Goal: Task Accomplishment & Management: Complete application form

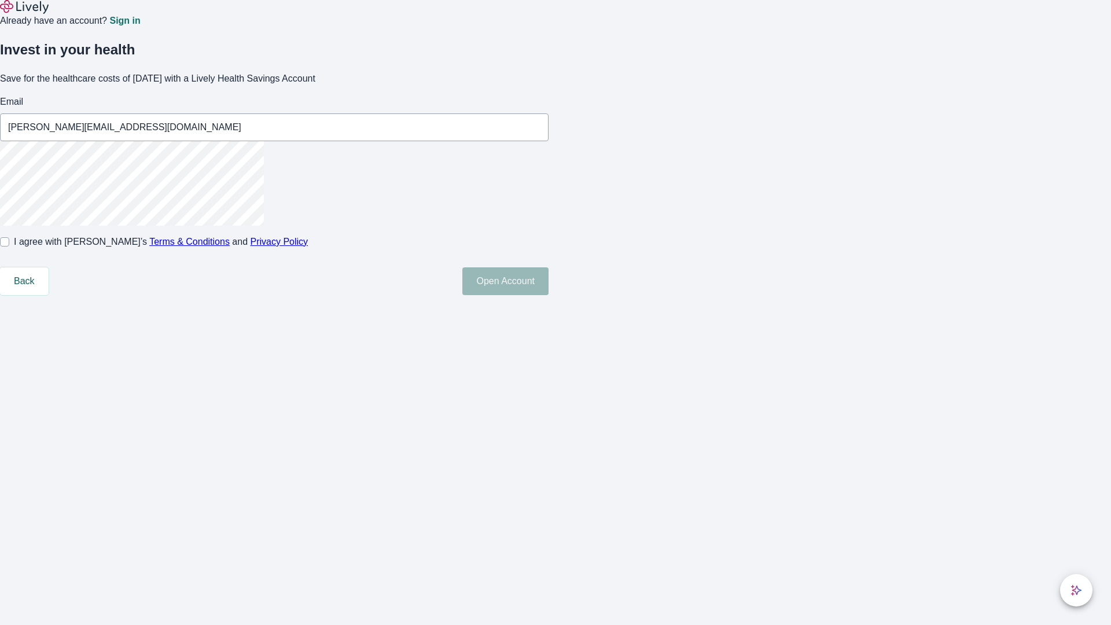
click at [9, 246] on input "I agree with Lively’s Terms & Conditions and Privacy Policy" at bounding box center [4, 241] width 9 height 9
checkbox input "true"
click at [548, 295] on button "Open Account" at bounding box center [505, 281] width 86 height 28
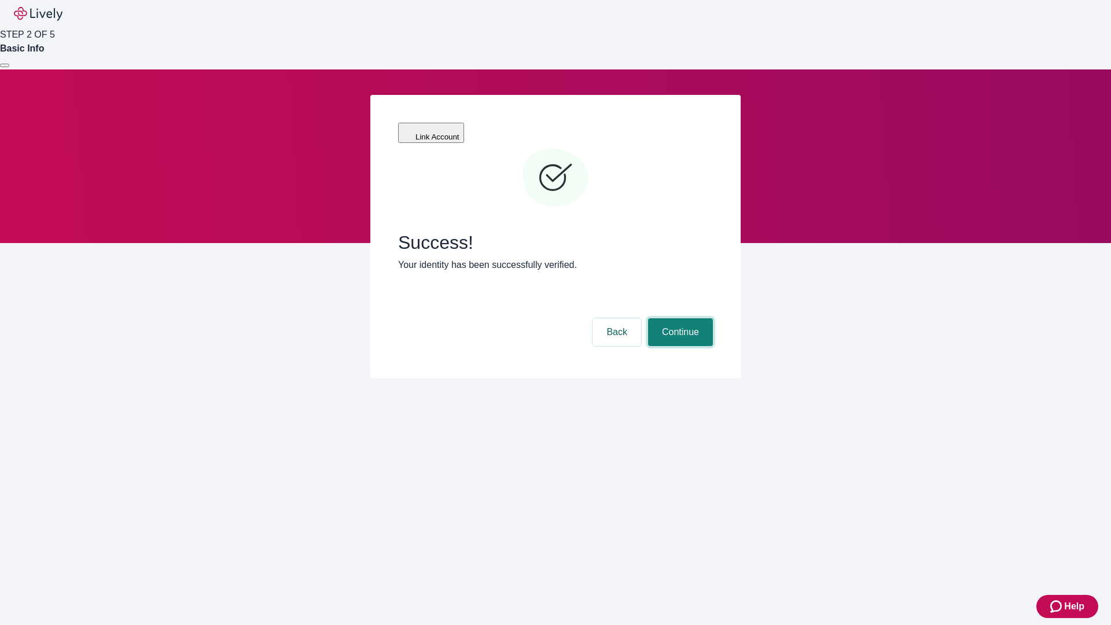
click at [679, 318] on button "Continue" at bounding box center [680, 332] width 65 height 28
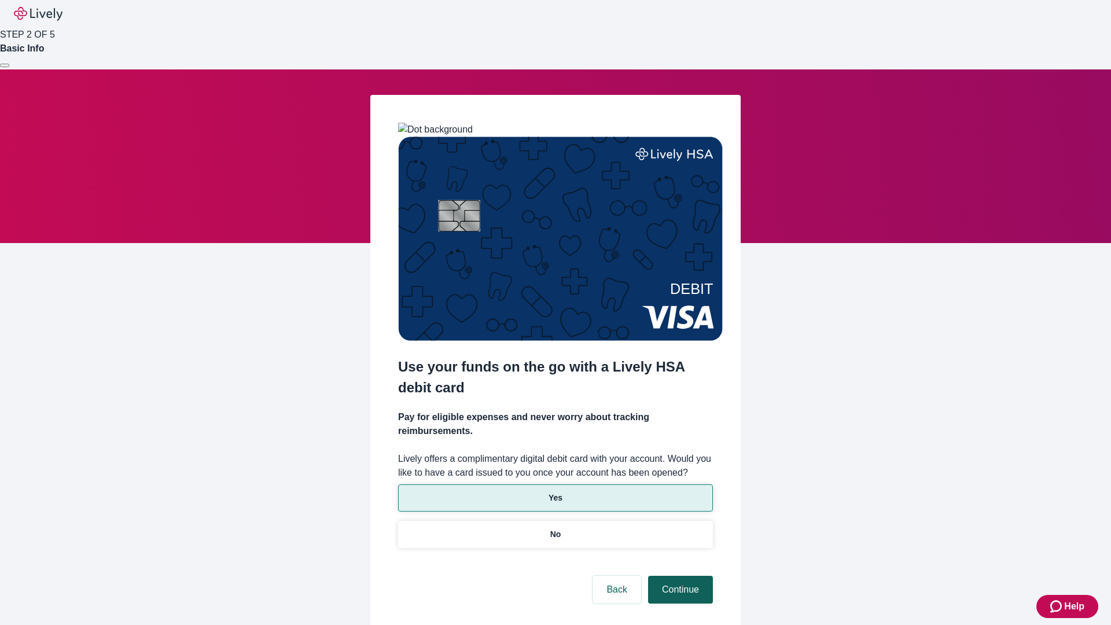
click at [555, 492] on p "Yes" at bounding box center [555, 498] width 14 height 12
click at [679, 576] on button "Continue" at bounding box center [680, 590] width 65 height 28
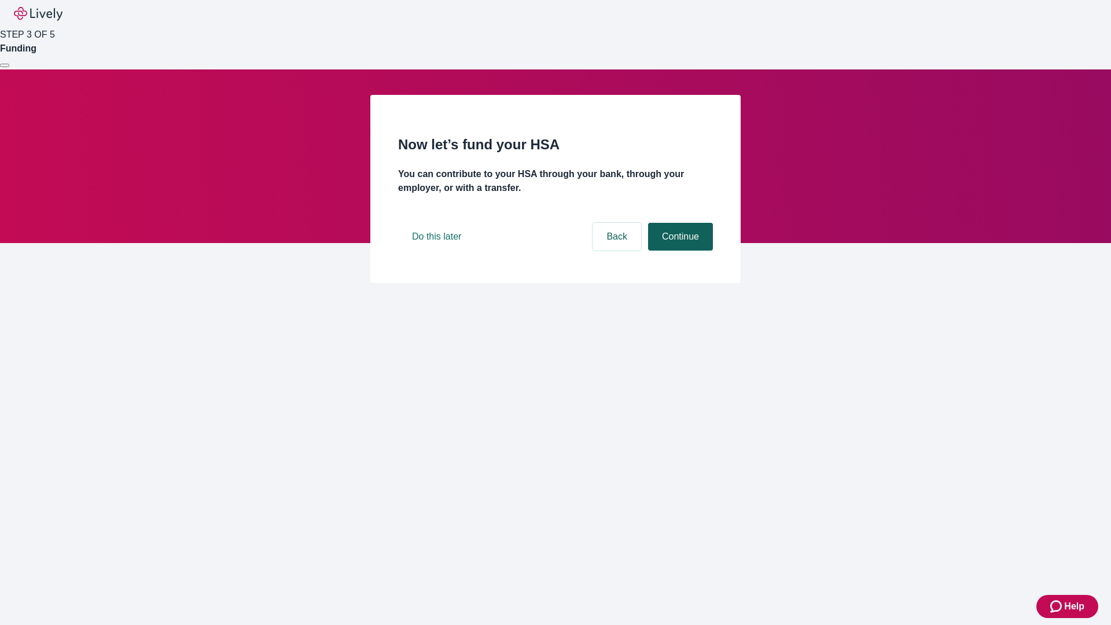
click at [679, 250] on button "Continue" at bounding box center [680, 237] width 65 height 28
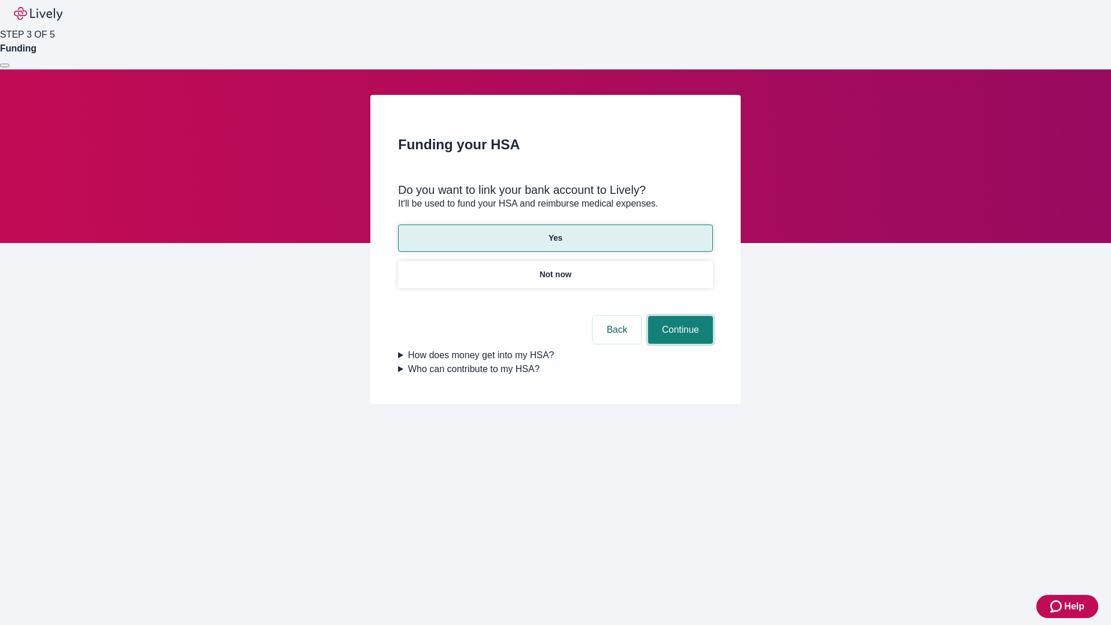
click at [679, 316] on button "Continue" at bounding box center [680, 330] width 65 height 28
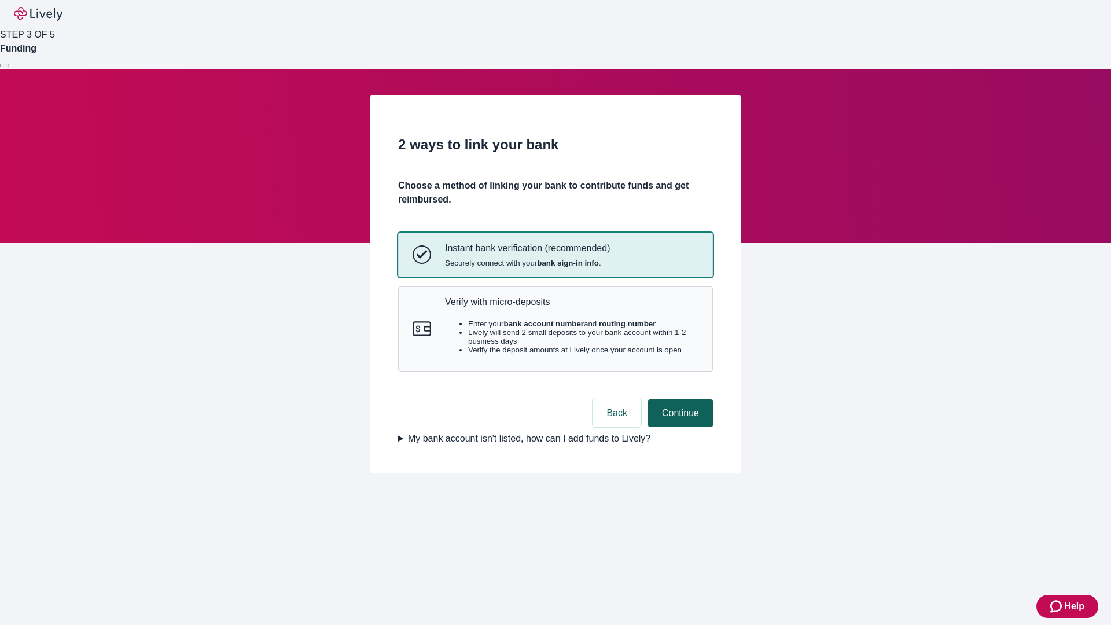
click at [571, 307] on p "Verify with micro-deposits" at bounding box center [571, 301] width 253 height 11
click at [679, 427] on button "Continue" at bounding box center [680, 413] width 65 height 28
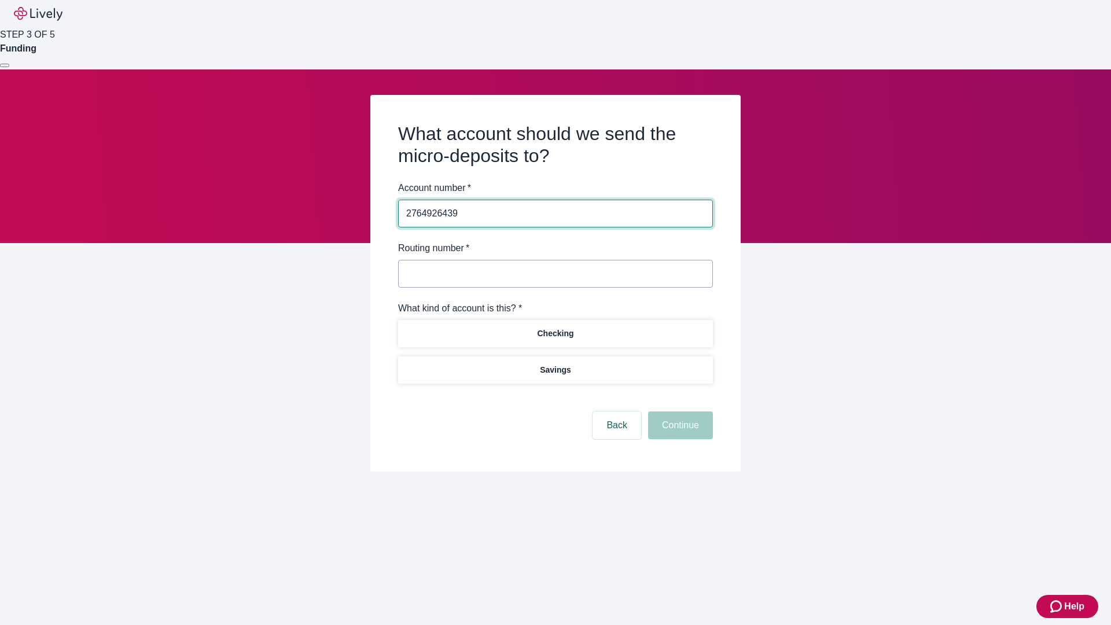
type input "2764926439"
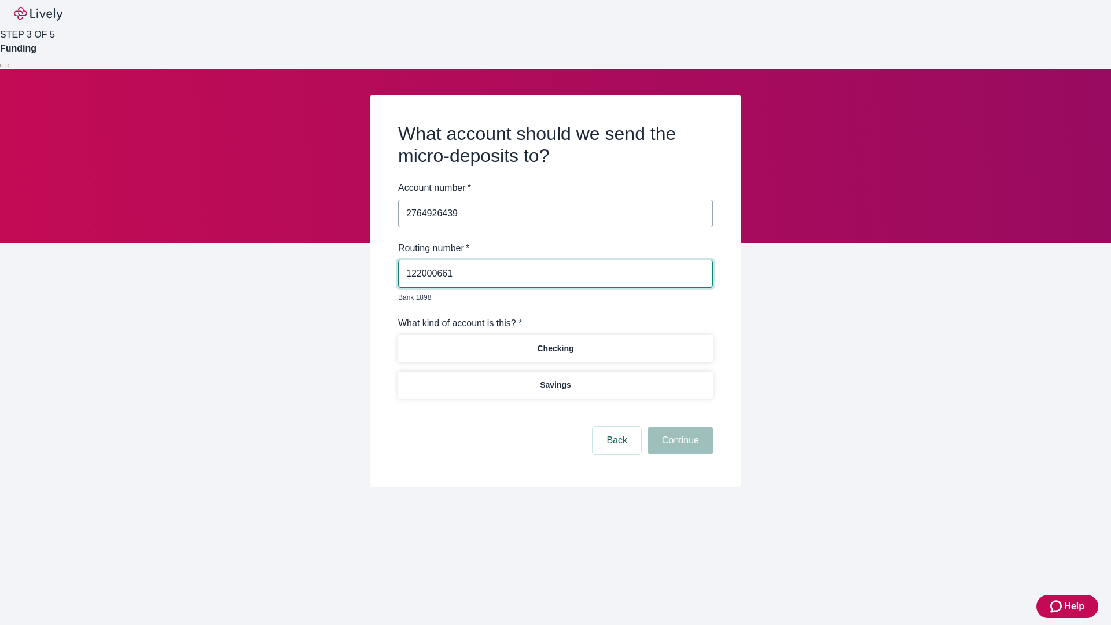
type input "122000661"
click at [555, 342] on p "Checking" at bounding box center [555, 348] width 36 height 12
click at [679, 427] on button "Continue" at bounding box center [680, 440] width 65 height 28
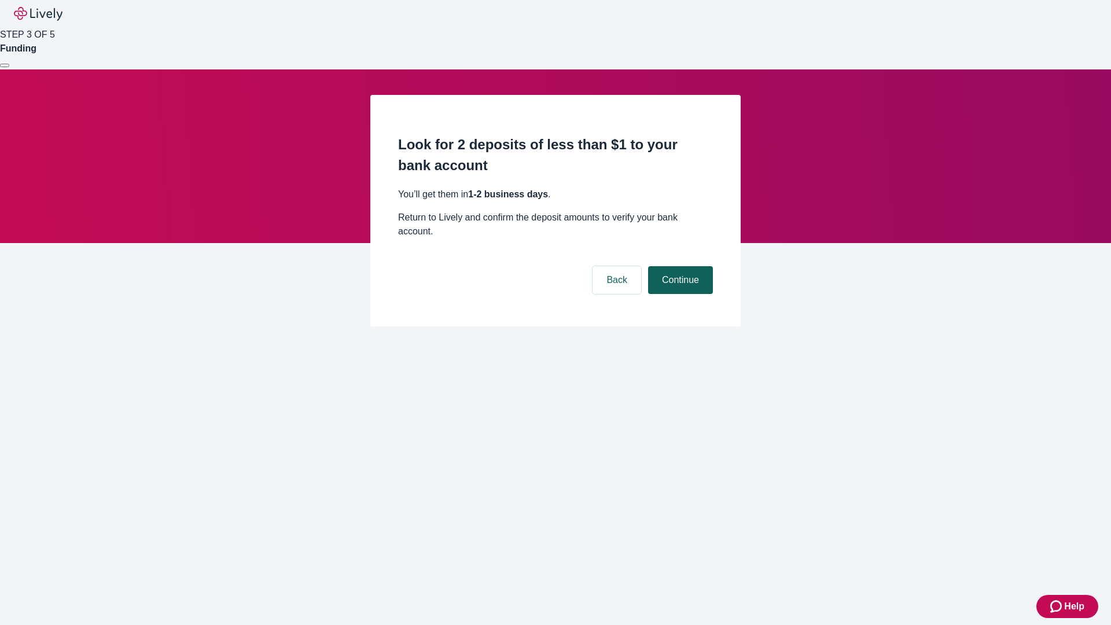
click at [679, 266] on button "Continue" at bounding box center [680, 280] width 65 height 28
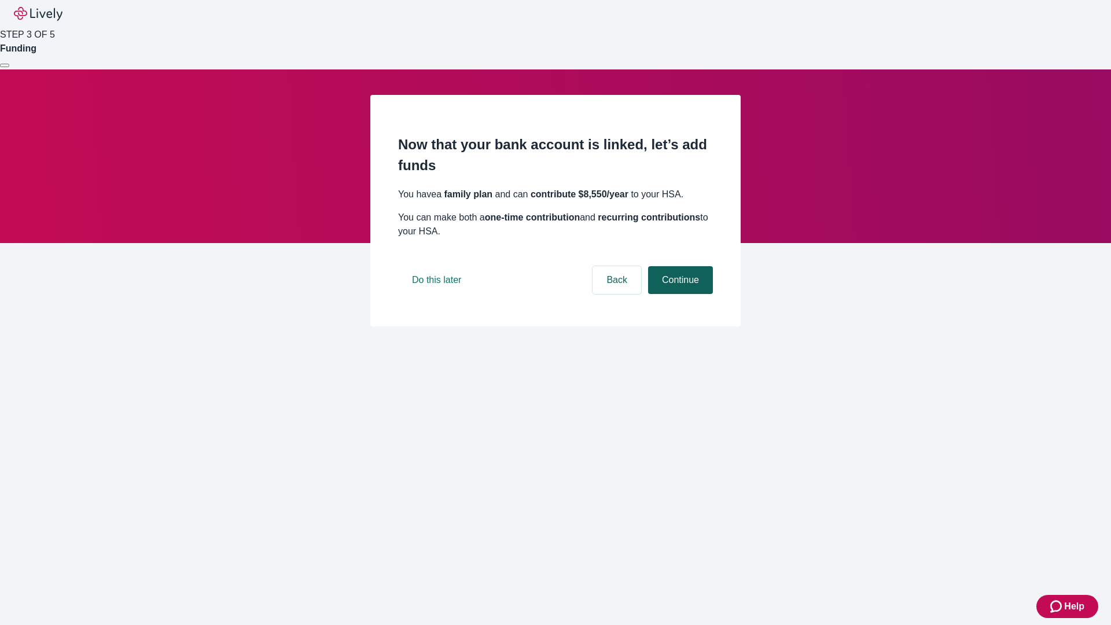
click at [679, 294] on button "Continue" at bounding box center [680, 280] width 65 height 28
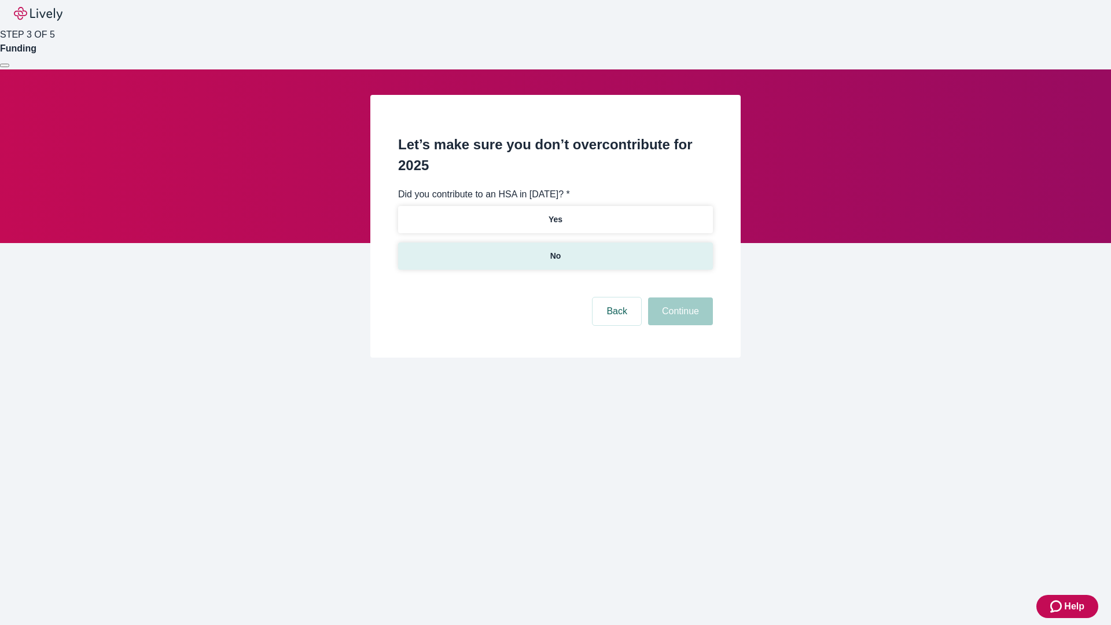
click at [555, 250] on p "No" at bounding box center [555, 256] width 11 height 12
click at [679, 297] on button "Continue" at bounding box center [680, 311] width 65 height 28
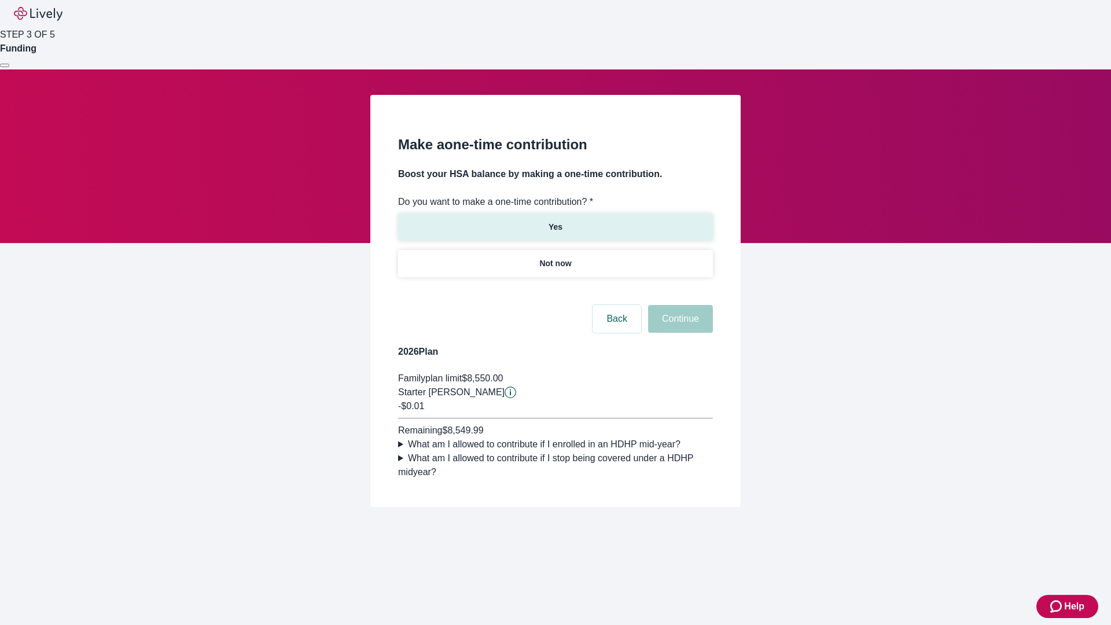
click at [555, 221] on p "Yes" at bounding box center [555, 227] width 14 height 12
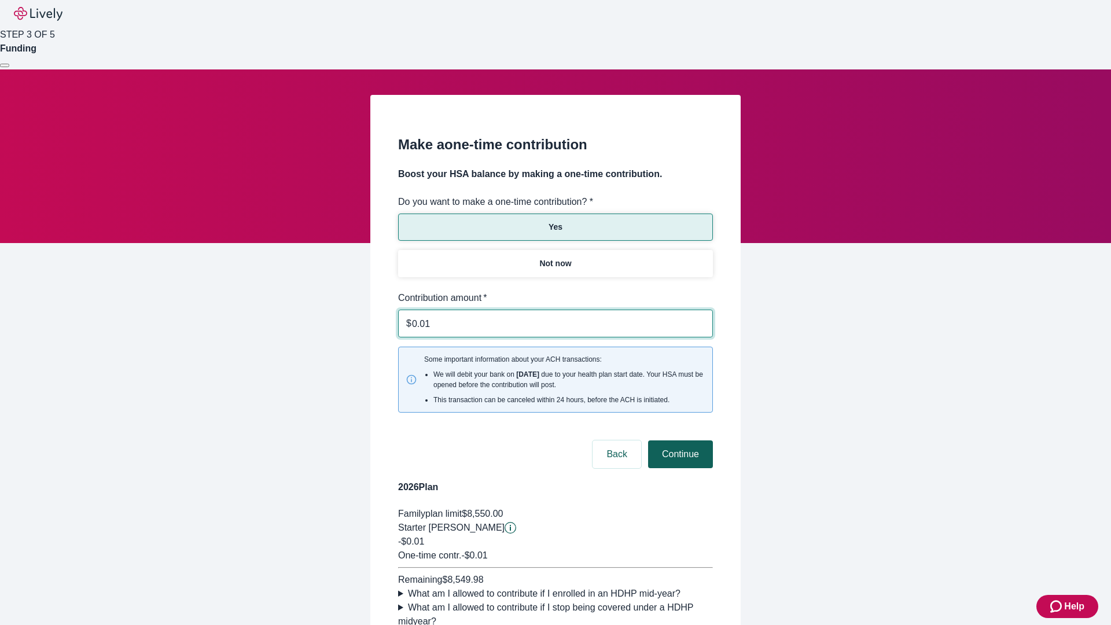
type input "0.01"
click at [679, 440] on button "Continue" at bounding box center [680, 454] width 65 height 28
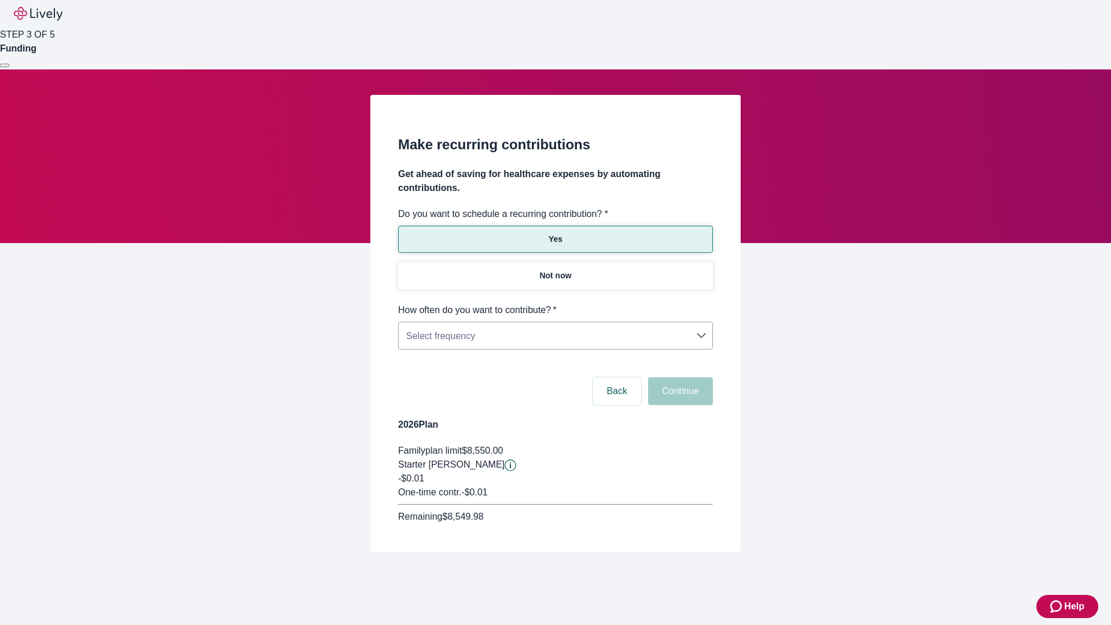
click at [555, 303] on body "Help STEP 3 OF 5 Funding Make recurring contributions Get ahead of saving for h…" at bounding box center [555, 303] width 1111 height 607
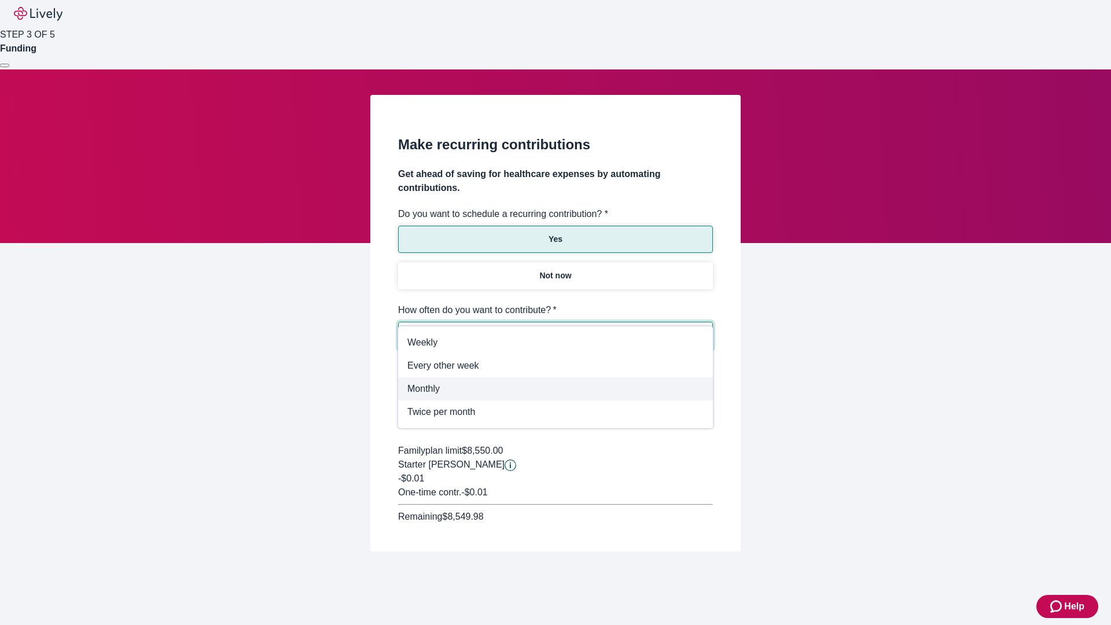
click at [555, 389] on span "Monthly" at bounding box center [555, 389] width 296 height 14
type input "Monthly"
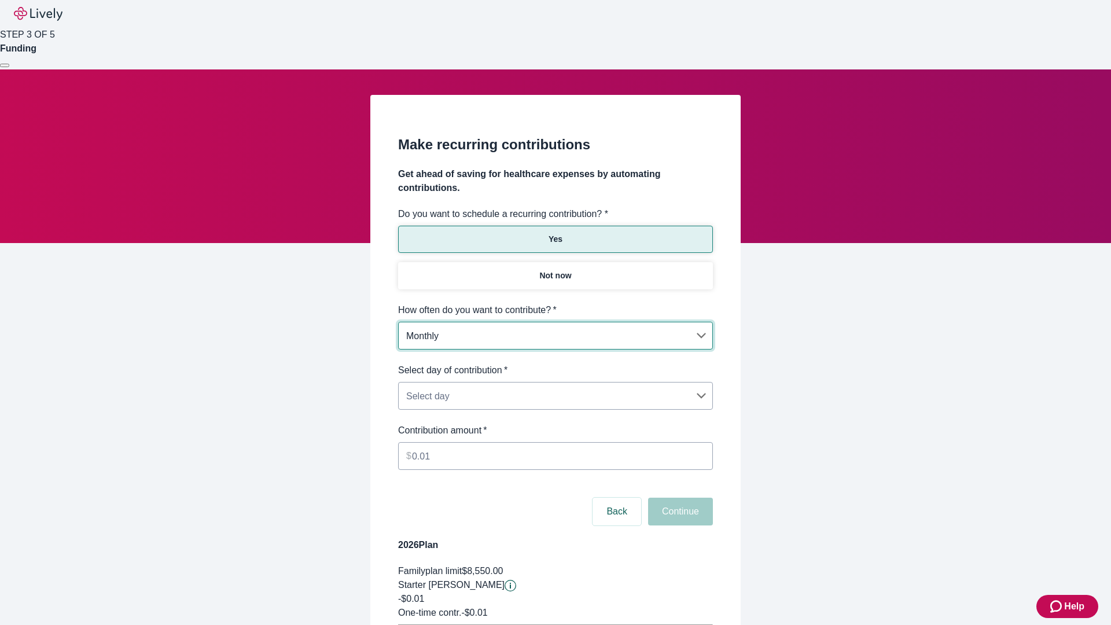
click at [555, 363] on body "Help STEP 3 OF 5 Funding Make recurring contributions Get ahead of saving for h…" at bounding box center [555, 363] width 1111 height 727
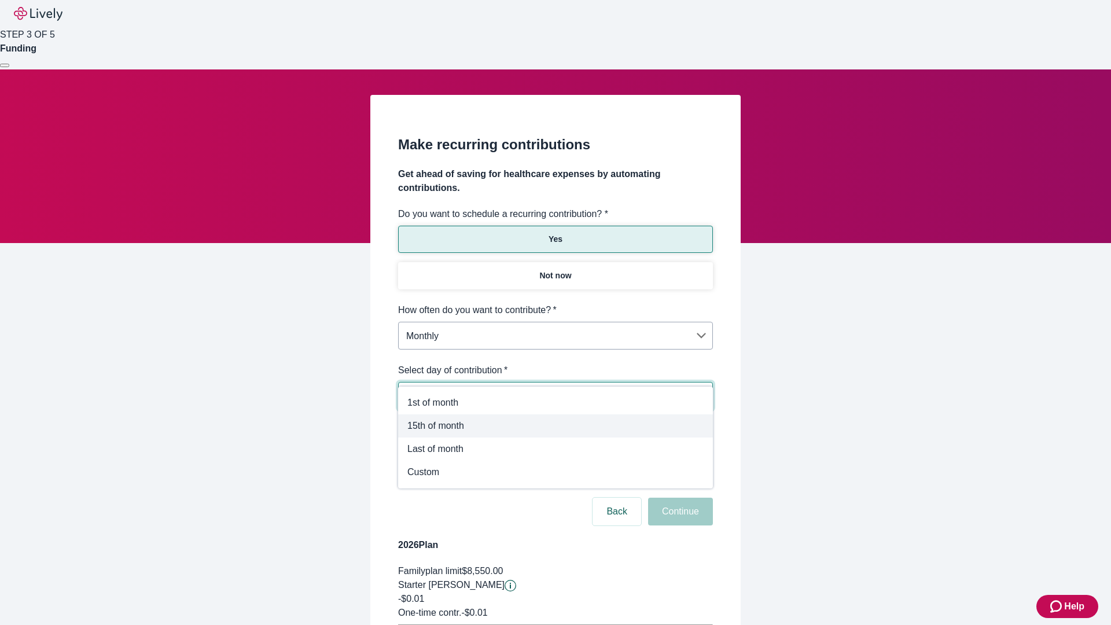
click at [555, 426] on span "15th of month" at bounding box center [555, 426] width 296 height 14
type input "Monthly15th"
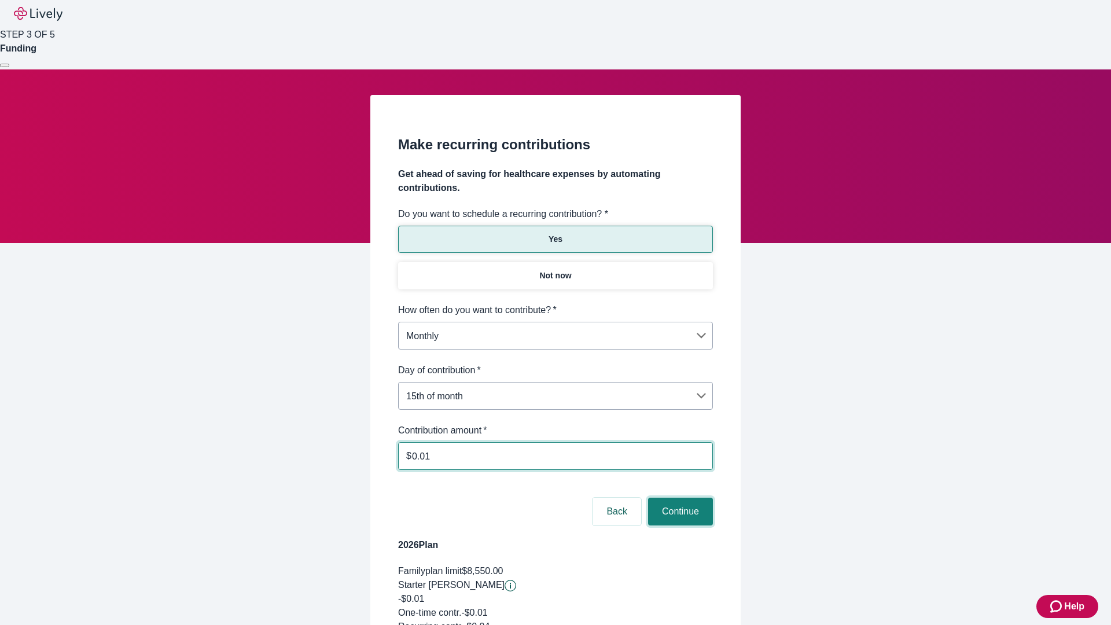
click at [679, 498] on button "Continue" at bounding box center [680, 512] width 65 height 28
